Goal: Information Seeking & Learning: Learn about a topic

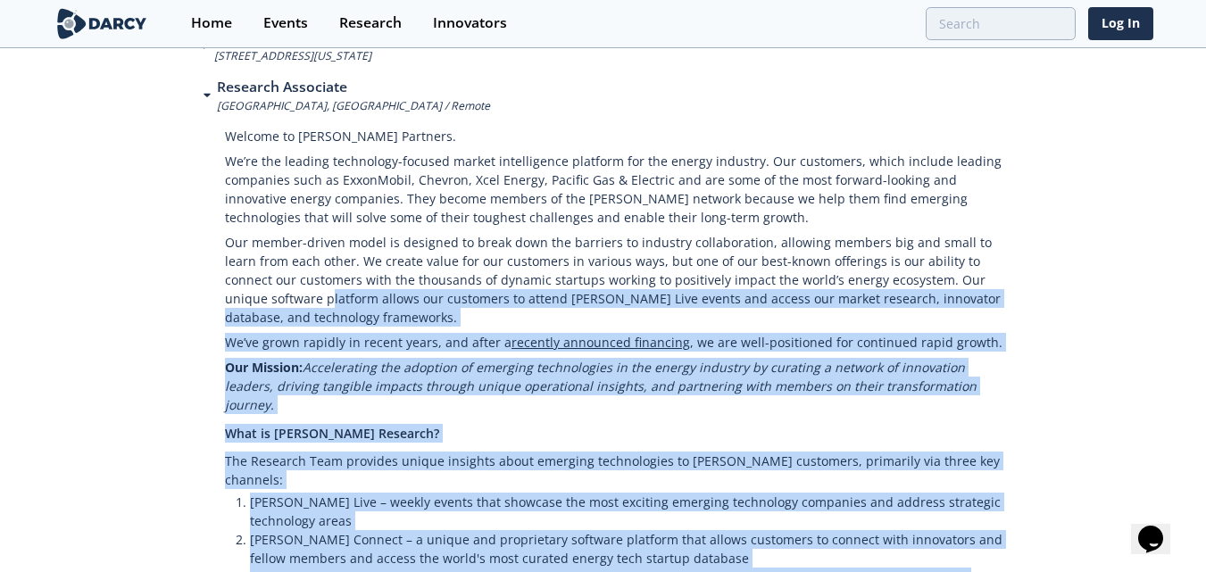
scroll to position [140, 0]
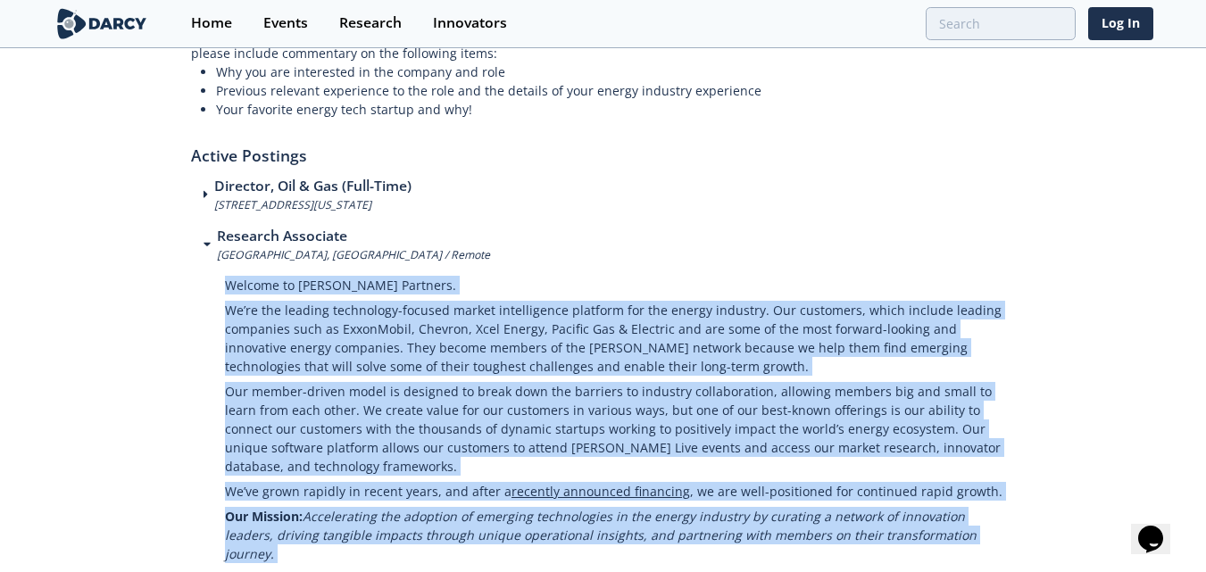
drag, startPoint x: 543, startPoint y: 419, endPoint x: 224, endPoint y: 284, distance: 346.3
click at [492, 286] on p "Welcome to [PERSON_NAME] Partners." at bounding box center [620, 280] width 791 height 35
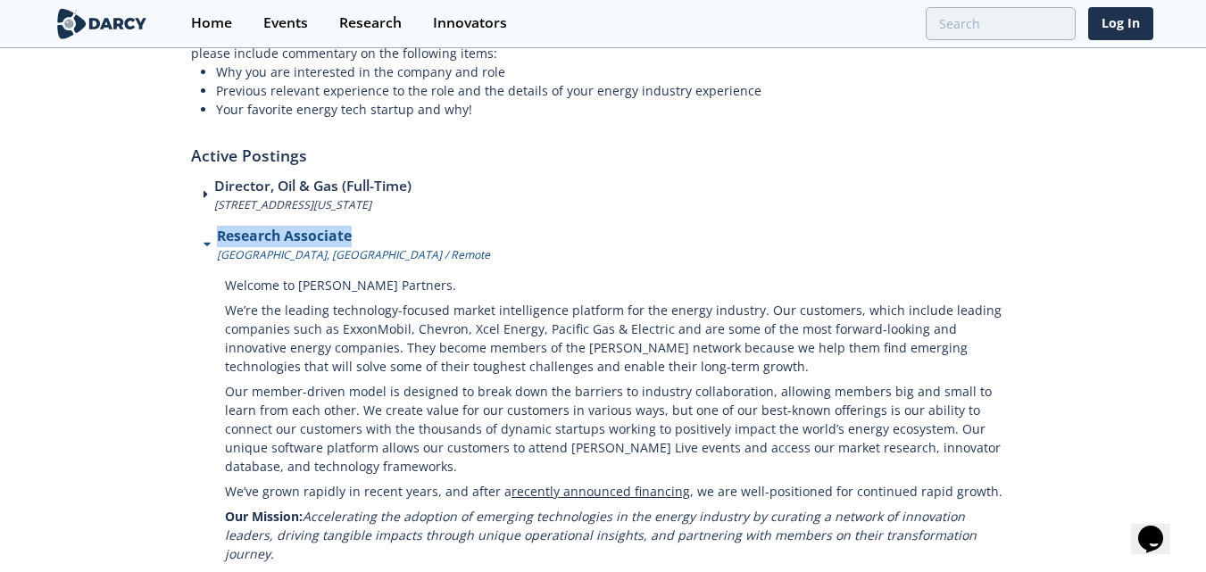
drag, startPoint x: 344, startPoint y: 234, endPoint x: 218, endPoint y: 232, distance: 125.9
click at [218, 232] on div "Research Associate [GEOGRAPHIC_DATA], [GEOGRAPHIC_DATA] / Remote" at bounding box center [603, 244] width 825 height 37
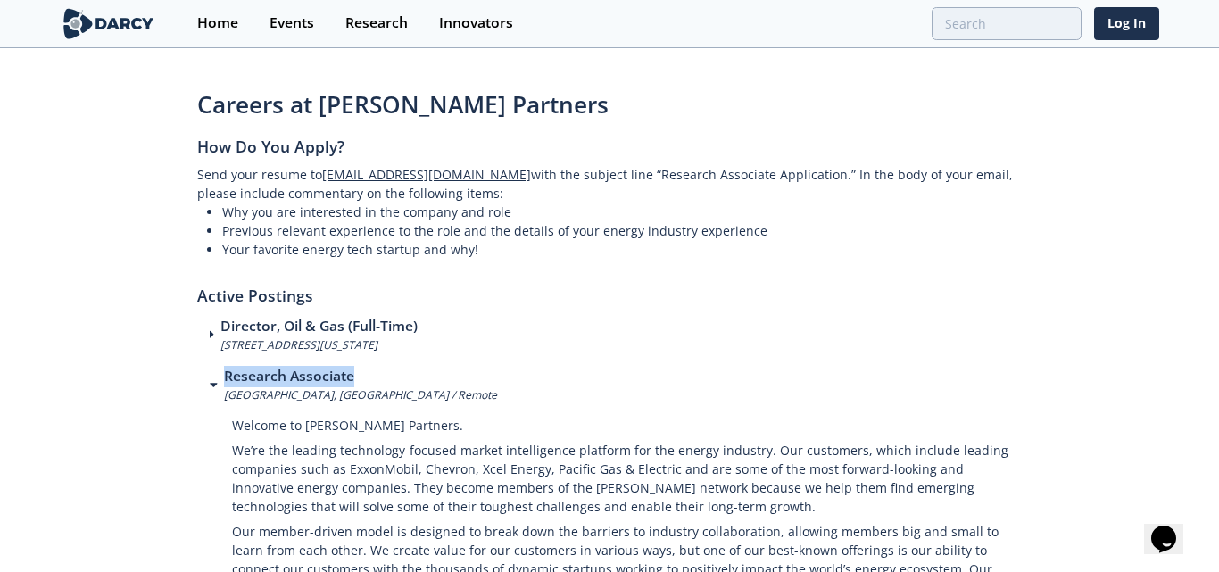
copy h3 "Research Associate"
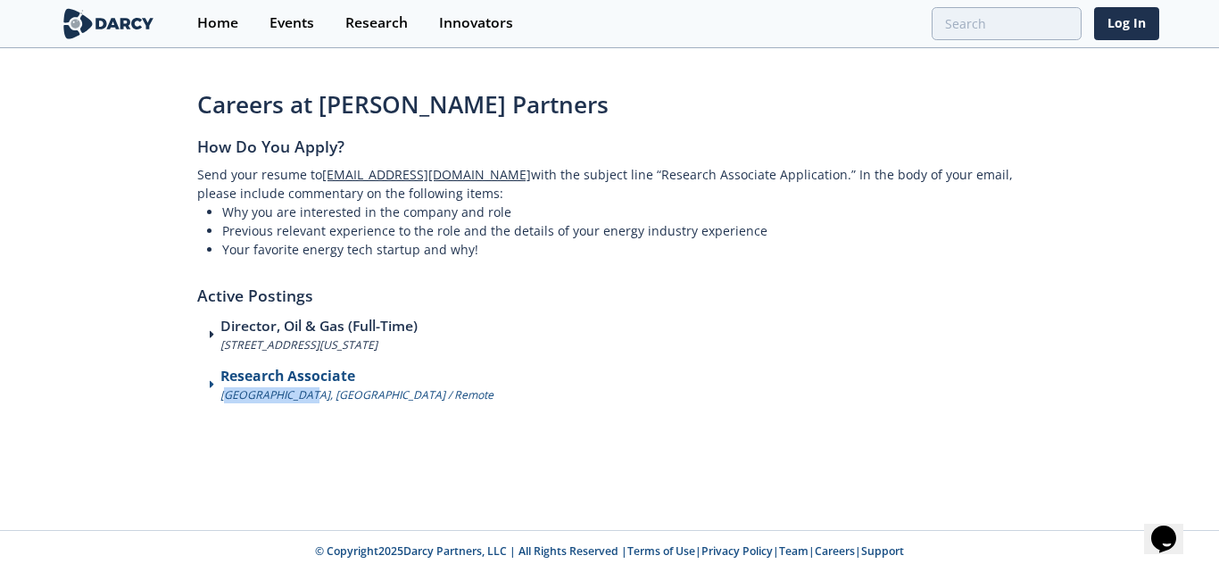
drag, startPoint x: 225, startPoint y: 394, endPoint x: 302, endPoint y: 399, distance: 76.9
click at [302, 399] on p "[GEOGRAPHIC_DATA], [GEOGRAPHIC_DATA] / Remote" at bounding box center [356, 395] width 273 height 16
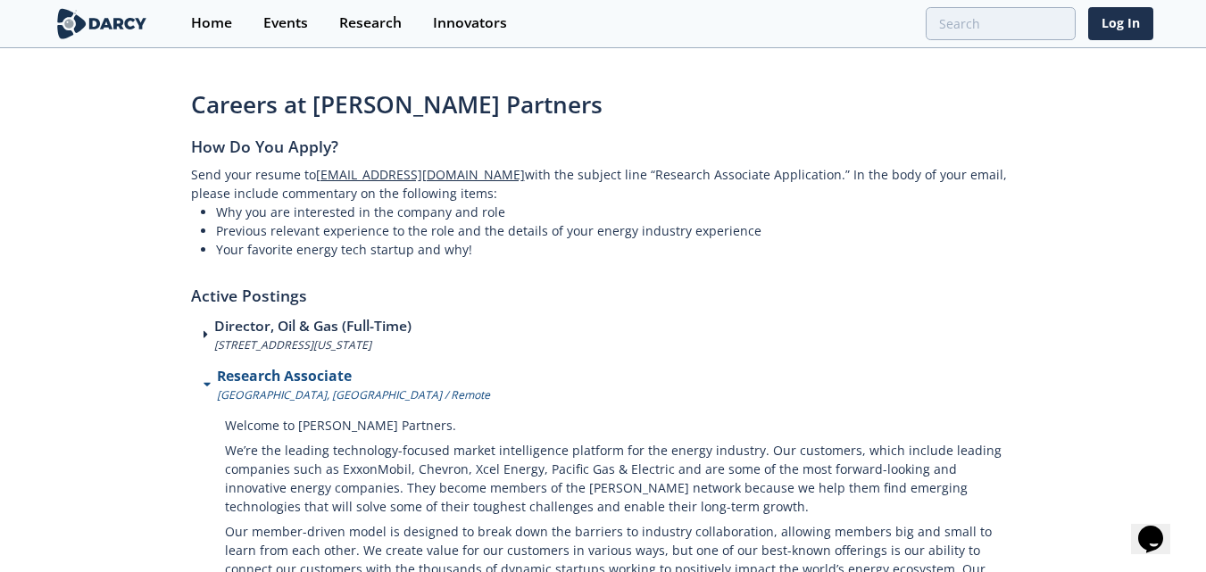
click at [512, 384] on div "Research Associate [GEOGRAPHIC_DATA], [GEOGRAPHIC_DATA] / Remote" at bounding box center [603, 384] width 825 height 37
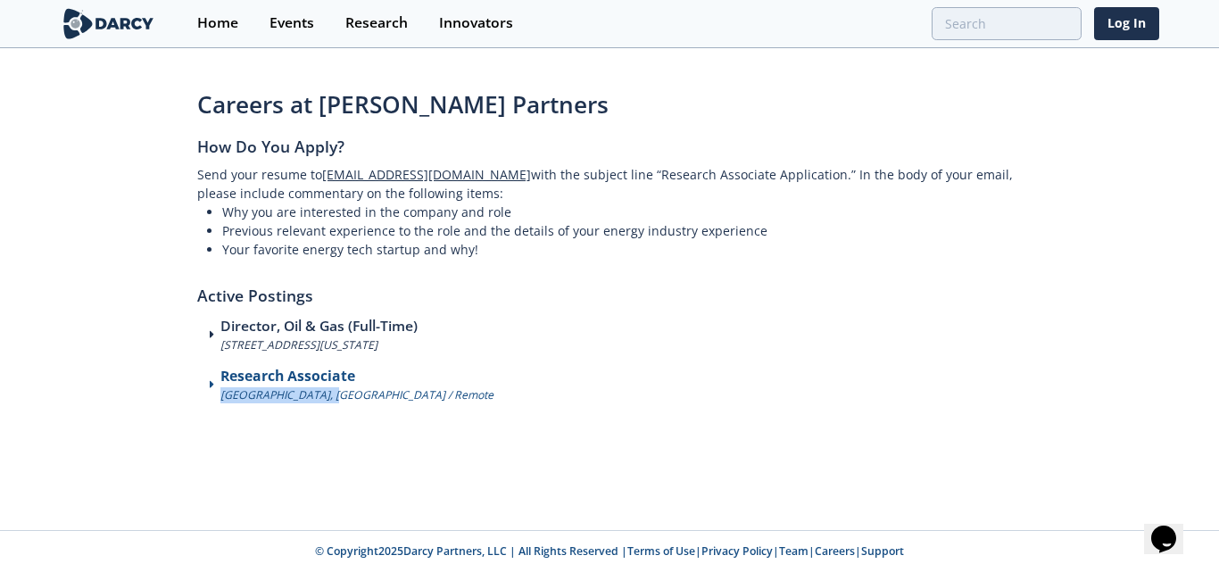
drag, startPoint x: 219, startPoint y: 396, endPoint x: 358, endPoint y: 398, distance: 139.2
click at [358, 401] on div "Research Associate [GEOGRAPHIC_DATA], [GEOGRAPHIC_DATA] / Remote" at bounding box center [609, 384] width 825 height 37
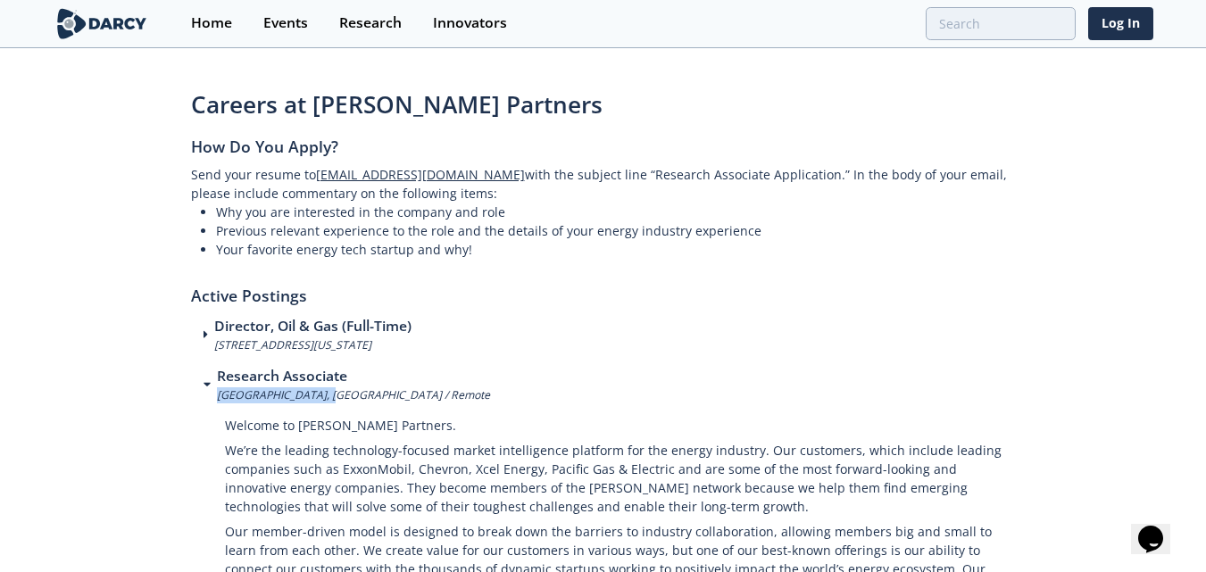
copy p "[GEOGRAPHIC_DATA], [GEOGRAPHIC_DATA] / Remote"
drag, startPoint x: 316, startPoint y: 101, endPoint x: 524, endPoint y: 105, distance: 208.0
click at [524, 105] on h1 "Careers at [PERSON_NAME] Partners" at bounding box center [603, 104] width 825 height 35
copy h1 "Darcy Partners"
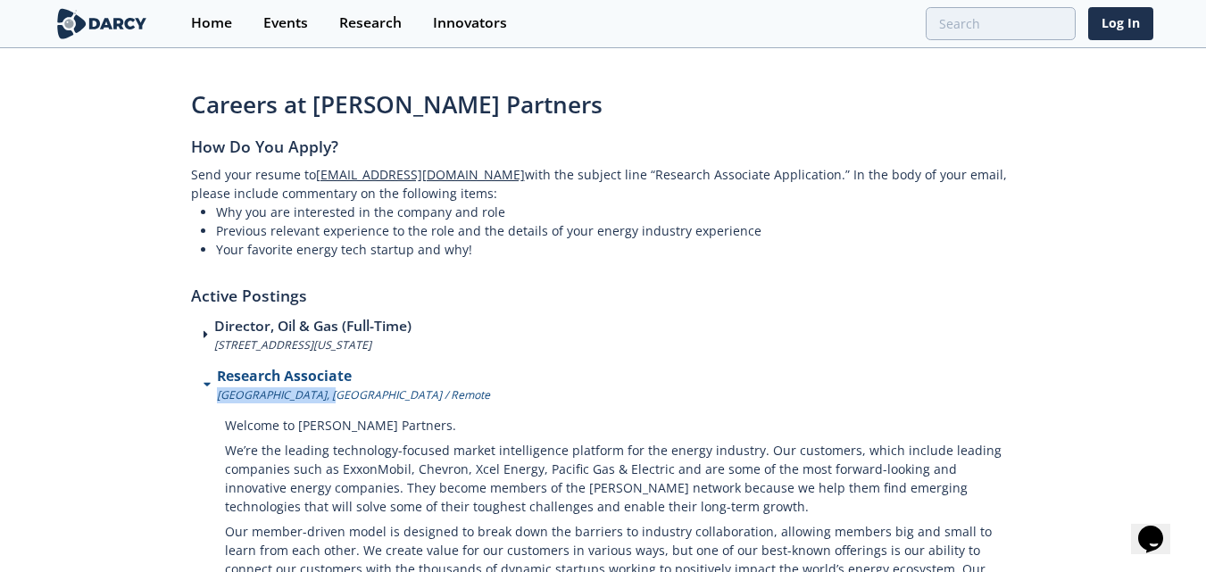
drag, startPoint x: 333, startPoint y: 394, endPoint x: 353, endPoint y: 379, distance: 25.5
click at [353, 379] on div "Research Associate [GEOGRAPHIC_DATA], [GEOGRAPHIC_DATA] / Remote" at bounding box center [603, 384] width 825 height 37
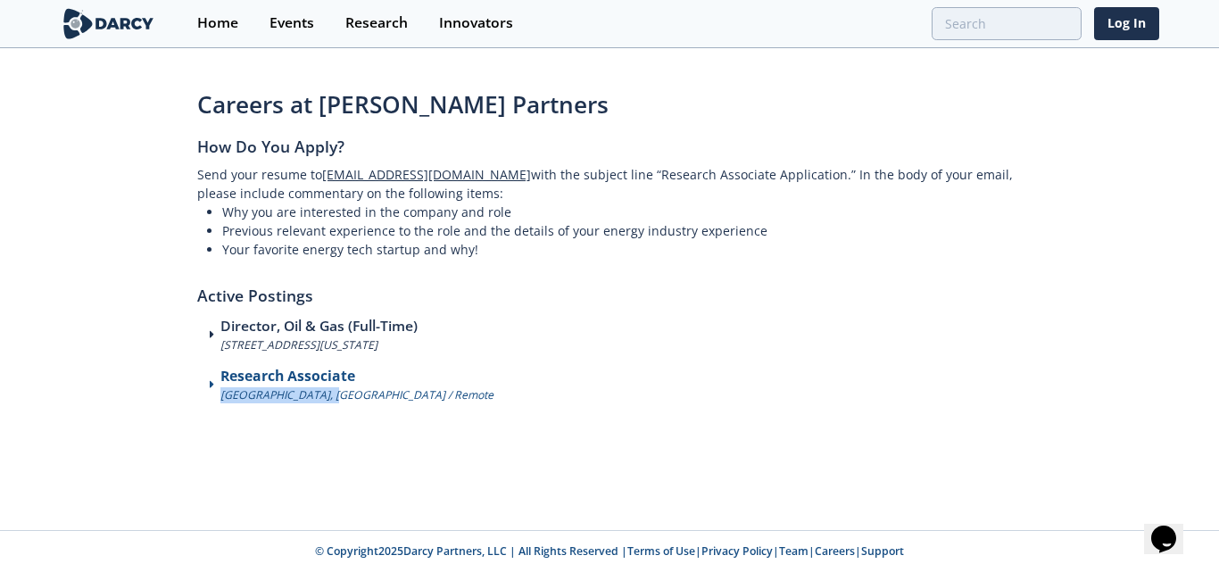
click at [544, 383] on div "Research Associate [GEOGRAPHIC_DATA], [GEOGRAPHIC_DATA] / Remote" at bounding box center [609, 384] width 825 height 37
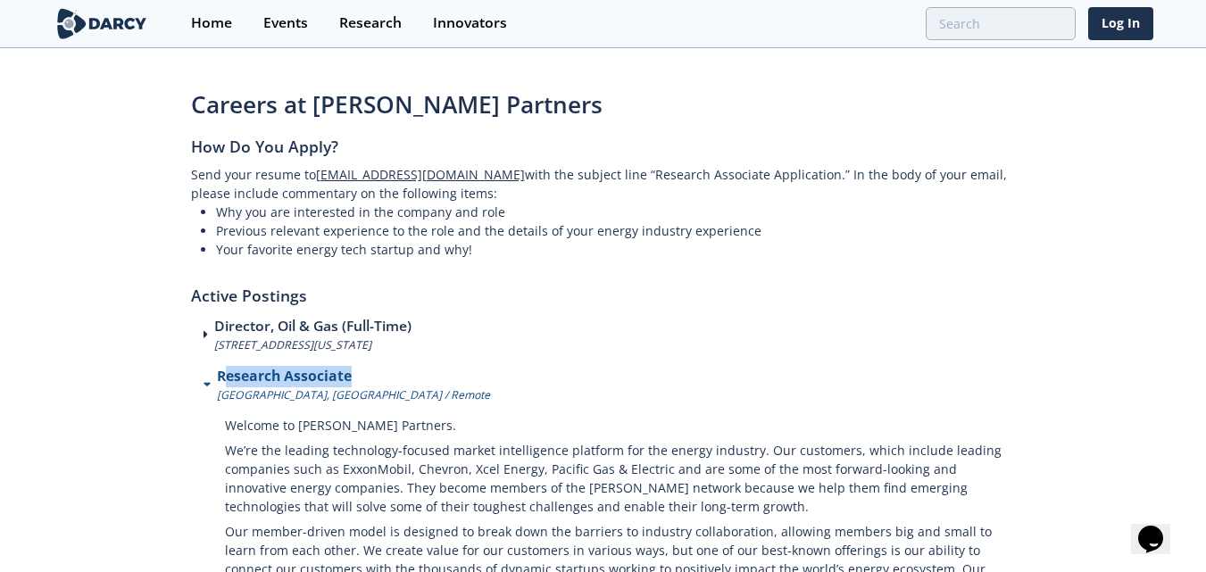
drag, startPoint x: 378, startPoint y: 369, endPoint x: 222, endPoint y: 378, distance: 156.4
click at [222, 378] on div "Research Associate [GEOGRAPHIC_DATA], [GEOGRAPHIC_DATA] / Remote" at bounding box center [603, 384] width 825 height 37
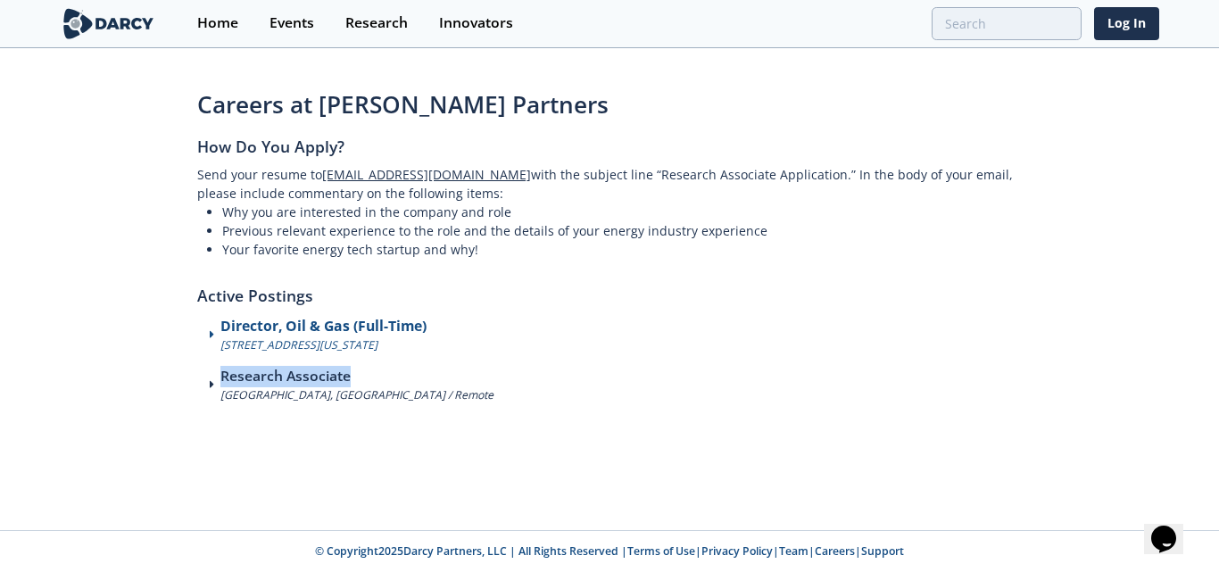
copy h3 "Research Associate"
click at [327, 394] on p "[GEOGRAPHIC_DATA], [GEOGRAPHIC_DATA] / Remote" at bounding box center [356, 395] width 273 height 16
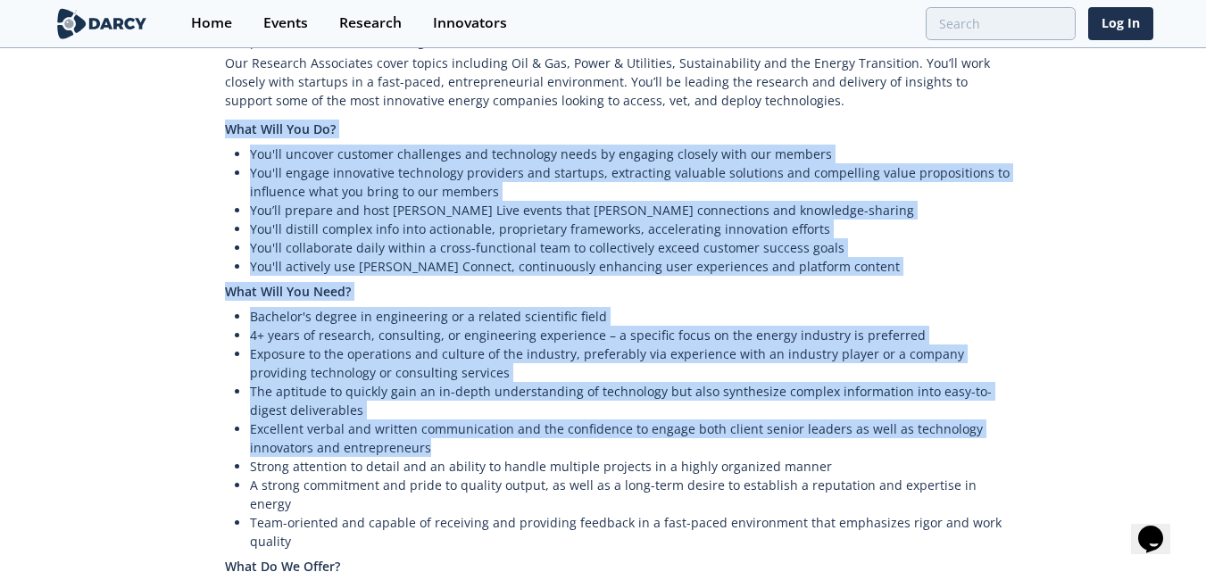
scroll to position [892, 0]
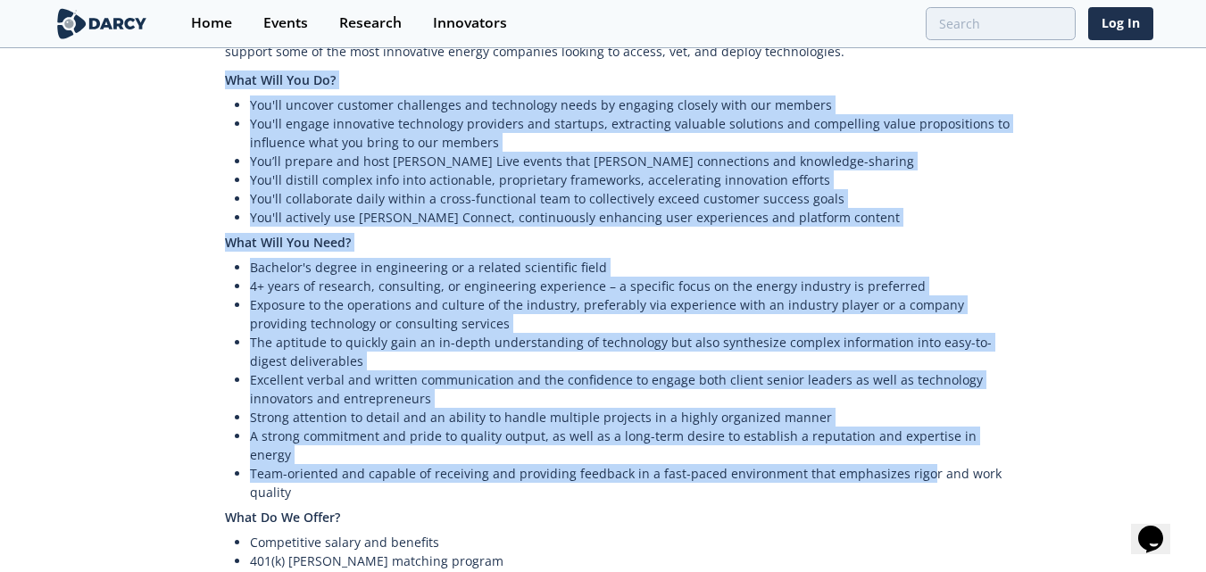
drag, startPoint x: 226, startPoint y: 338, endPoint x: 910, endPoint y: 424, distance: 689.9
click at [910, 424] on div "Welcome to [PERSON_NAME] Partners. We’re the leading technology-focused market …" at bounding box center [603, 69] width 825 height 1116
click at [910, 464] on li "Team-oriented and capable of receiving and providing feedback in a fast-paced e…" at bounding box center [633, 482] width 766 height 37
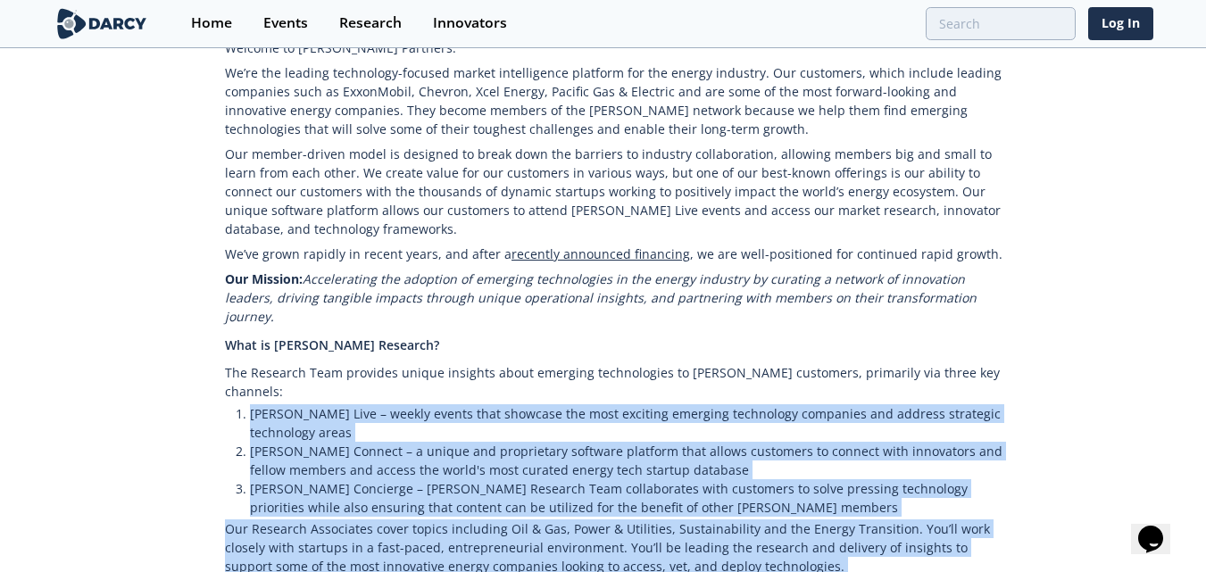
scroll to position [446, 0]
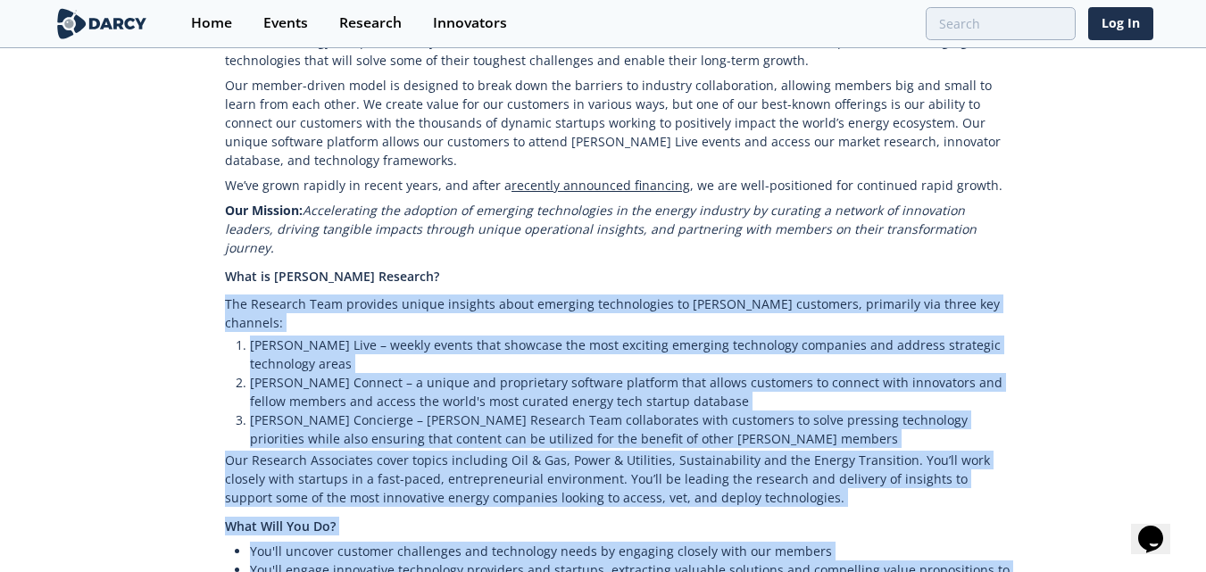
drag, startPoint x: 329, startPoint y: 435, endPoint x: 209, endPoint y: 276, distance: 199.4
click at [209, 276] on div "Welcome to [PERSON_NAME] Partners. We’re the leading technology-focused market …" at bounding box center [603, 515] width 825 height 1116
copy div "Lor Ipsumdol Sita consecte adipis elitsedd eiusm temporin utlaboreetdo ma Aliqu…"
click at [671, 296] on p "The Research Team provides unique insights about emerging technologies to [PERS…" at bounding box center [620, 314] width 791 height 44
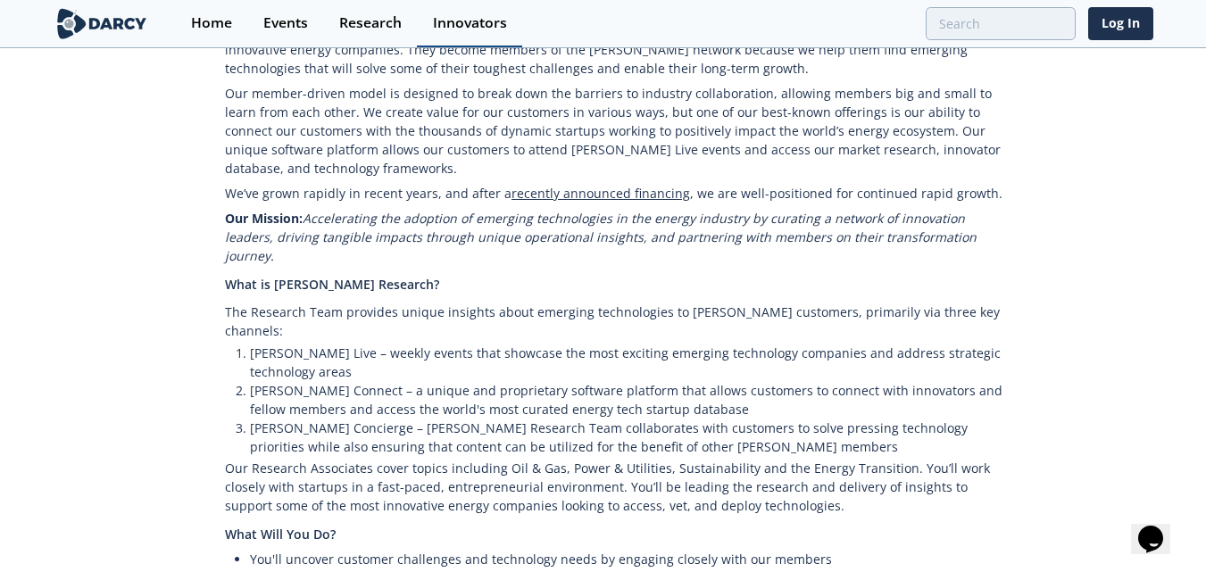
scroll to position [437, 0]
